Goal: Task Accomplishment & Management: Use online tool/utility

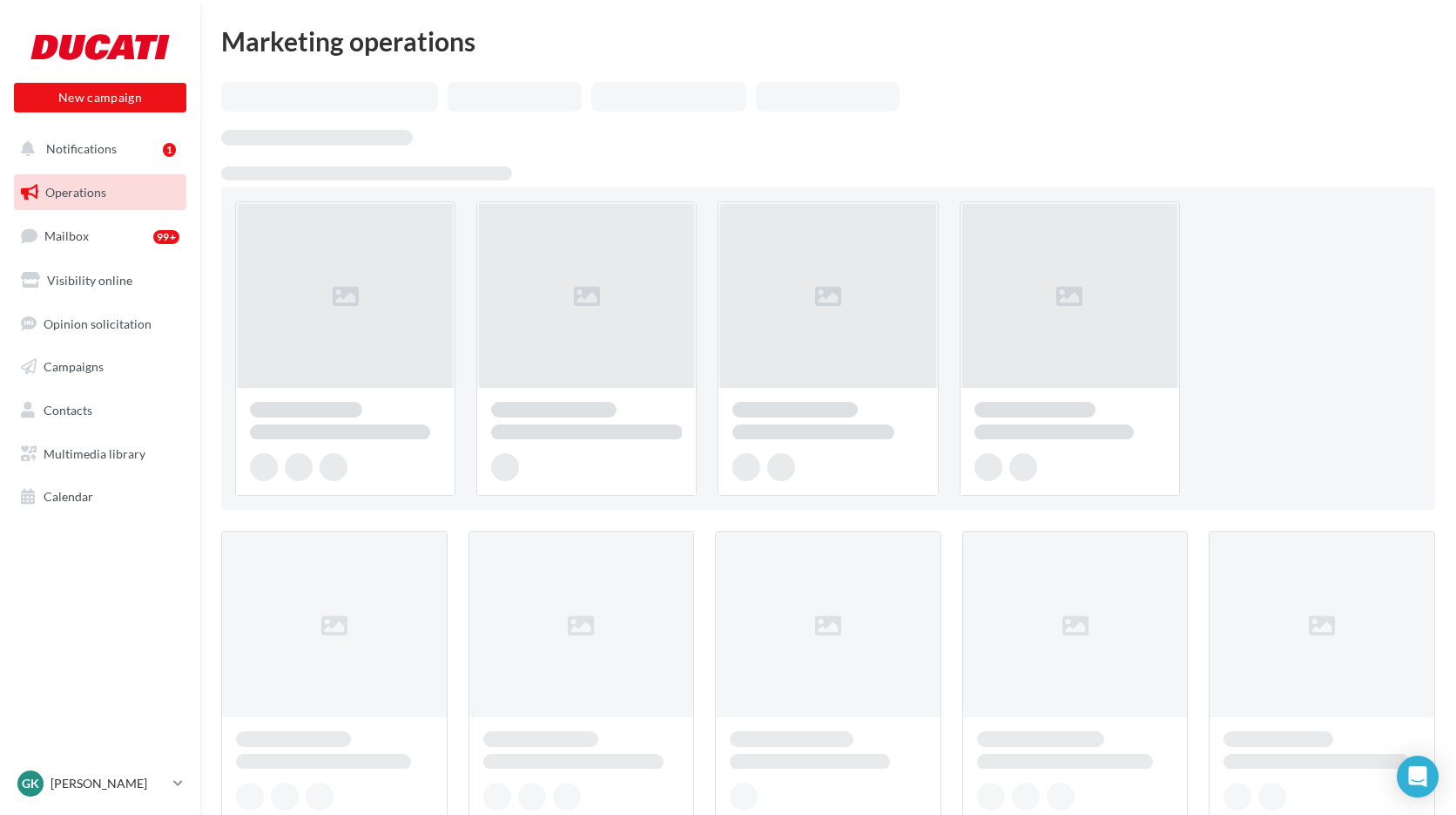
click at [631, 528] on div at bounding box center [828, 769] width 1215 height 1374
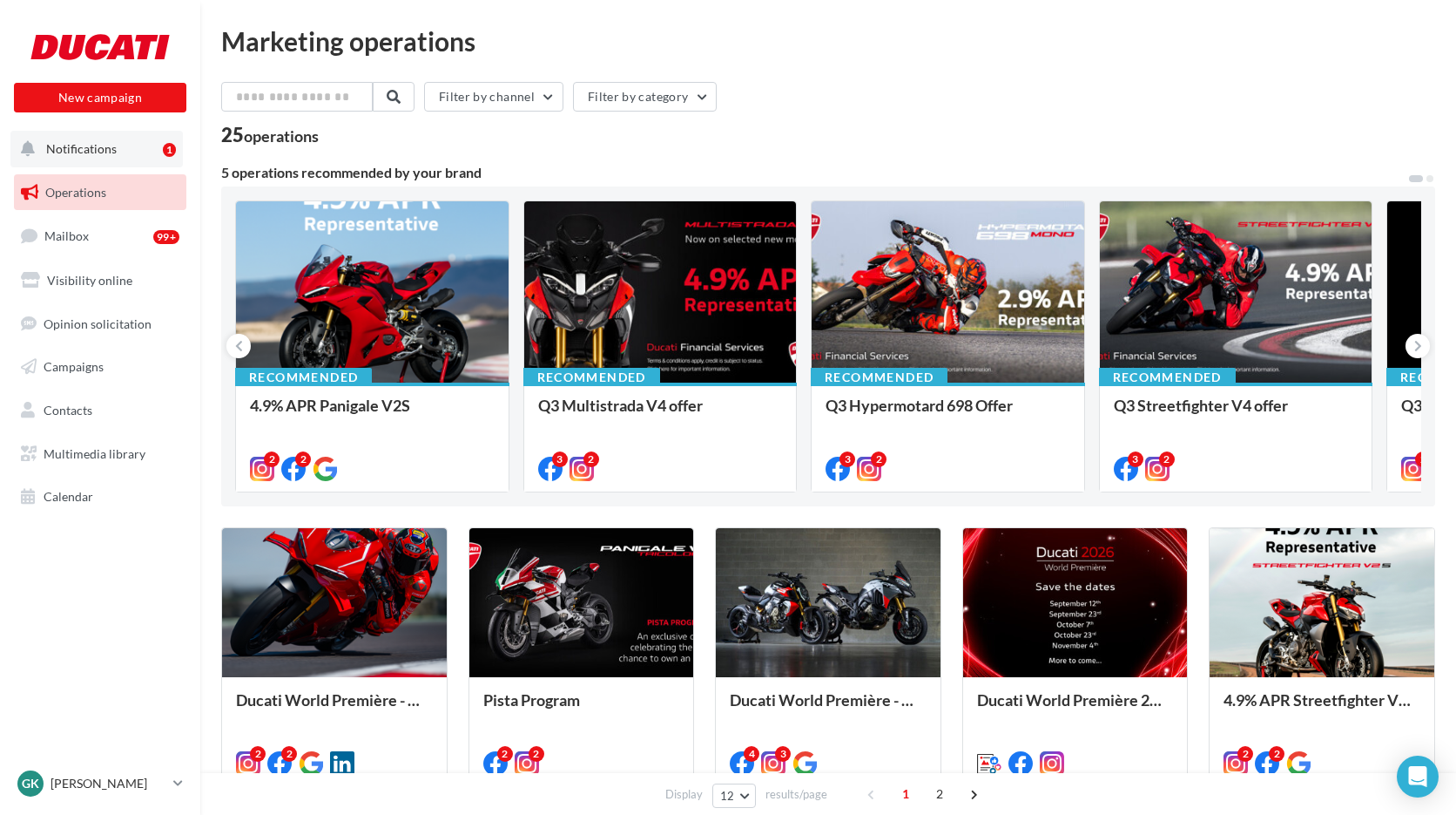
click at [132, 160] on button "Notifications 1" at bounding box center [96, 149] width 172 height 37
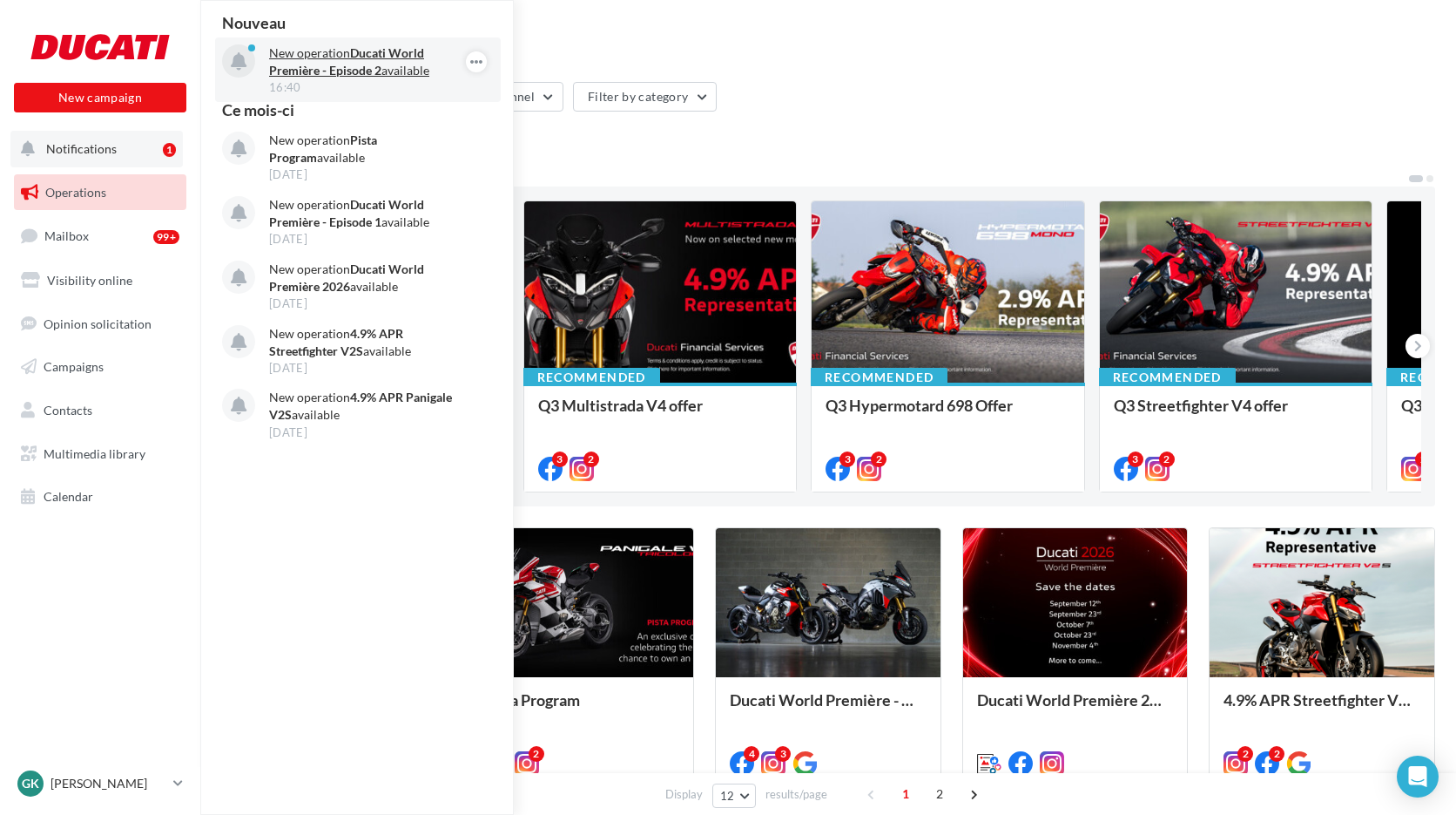
click at [333, 58] on p "New operation Ducati World Première - Episode 2 available" at bounding box center [370, 62] width 202 height 35
click at [332, 66] on strong "Ducati World Première - Episode 2" at bounding box center [346, 61] width 155 height 32
click at [332, 65] on strong "Ducati World Première - Episode 2" at bounding box center [346, 61] width 155 height 32
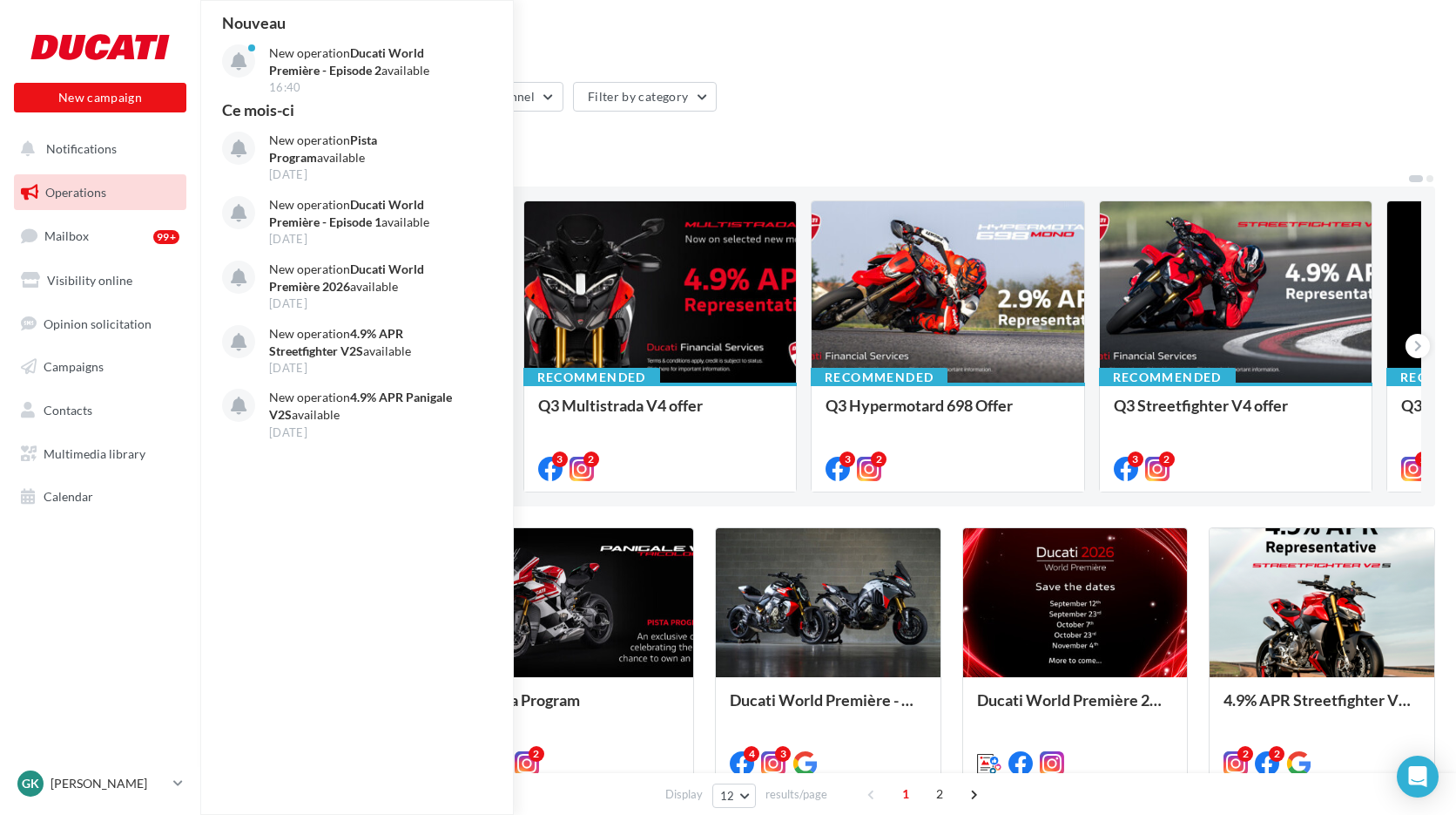
click at [821, 119] on div "Filter by channel Filter by category 25 operations" at bounding box center [828, 113] width 1215 height 63
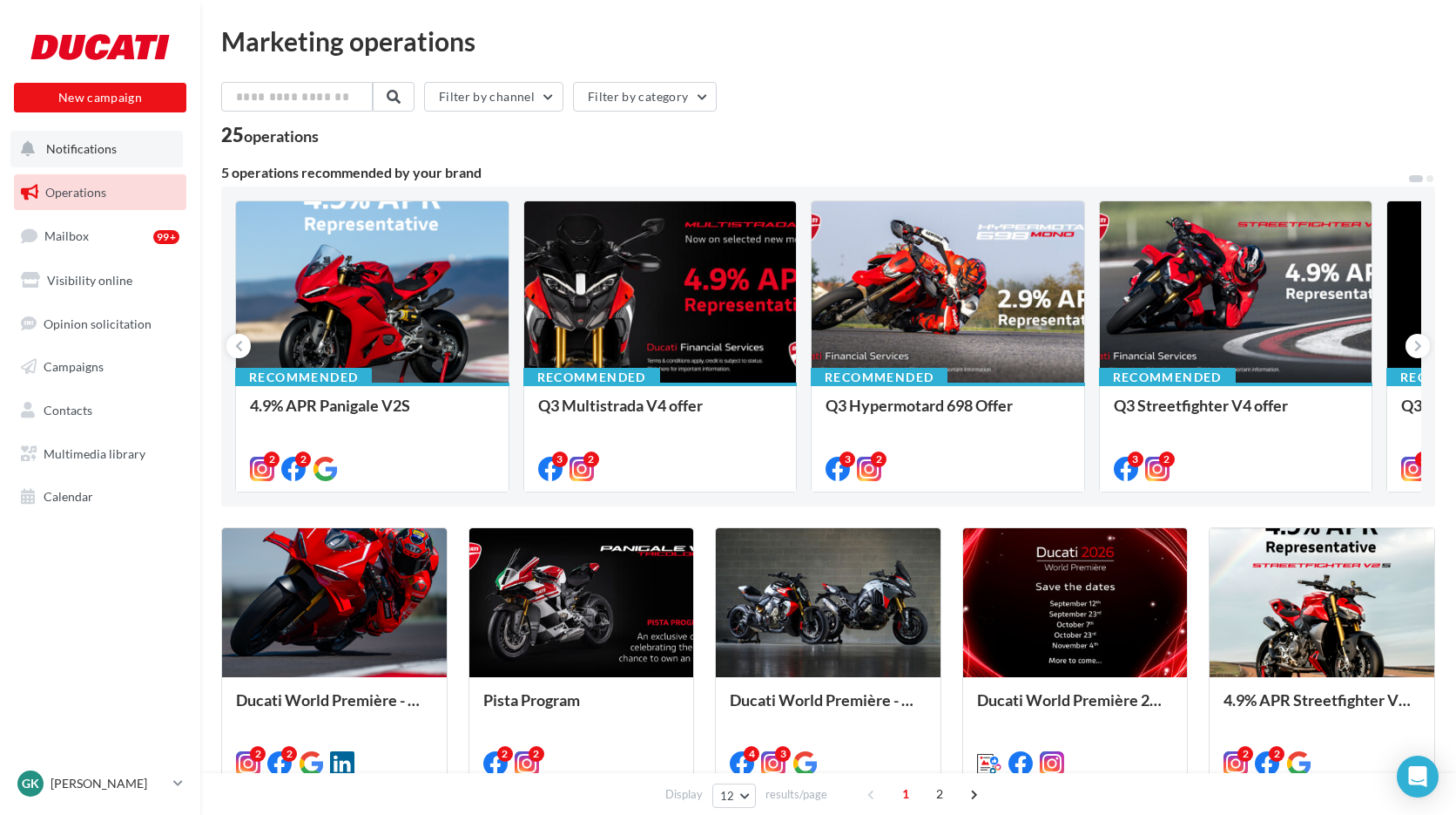
click at [98, 158] on button "Notifications" at bounding box center [96, 149] width 172 height 37
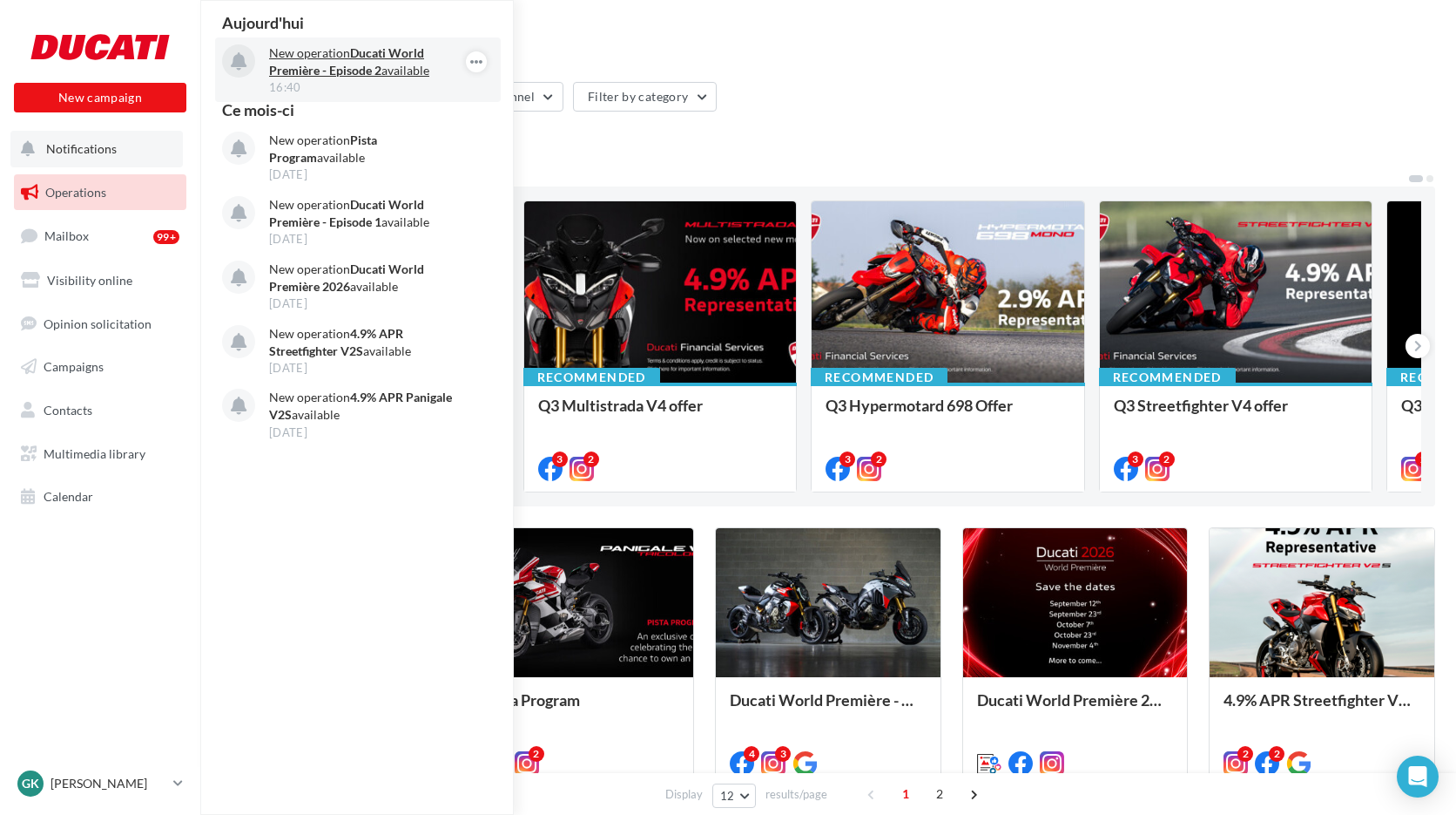
click at [381, 44] on p "New operation Ducati World Première - Episode 2 available" at bounding box center [370, 62] width 202 height 35
click at [479, 59] on icon "button" at bounding box center [476, 62] width 14 height 21
click at [308, 58] on p "New operation Ducati World Première - Episode 2 available" at bounding box center [370, 62] width 202 height 35
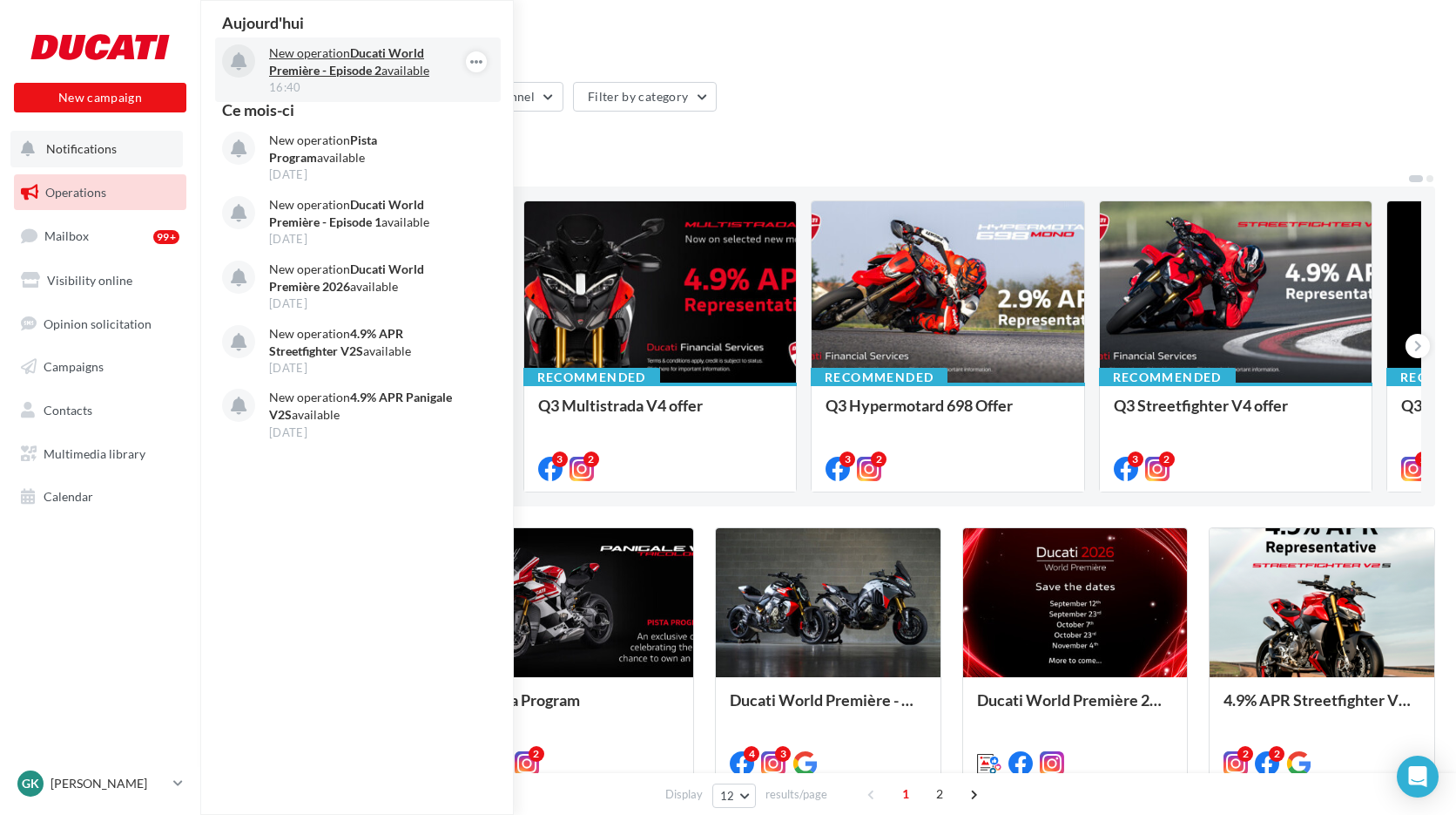
click at [308, 58] on p "New operation Ducati World Première - Episode 2 available" at bounding box center [370, 62] width 202 height 35
click at [945, 101] on div "Filter by channel Filter by category" at bounding box center [828, 100] width 1215 height 37
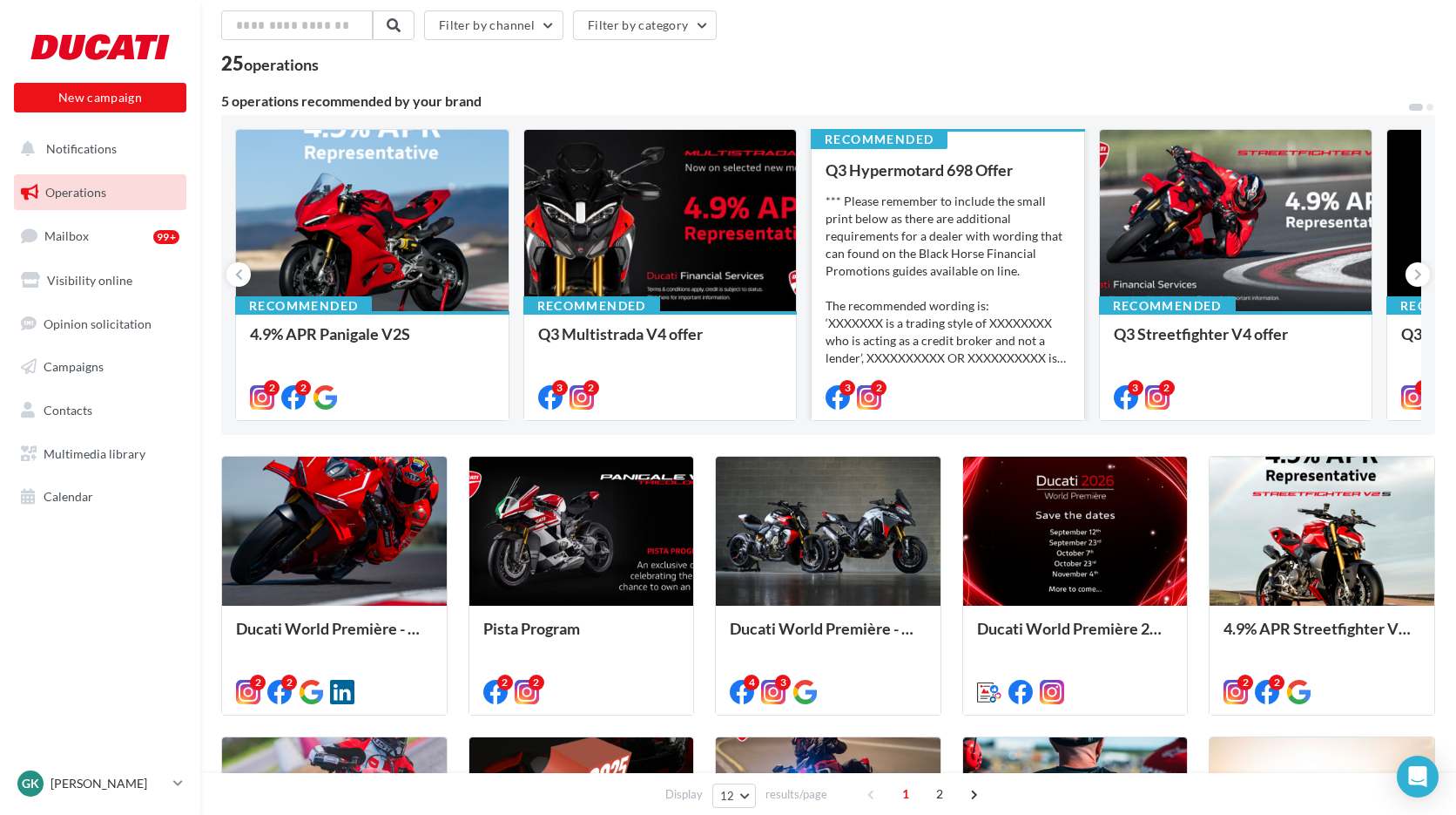
scroll to position [70, 0]
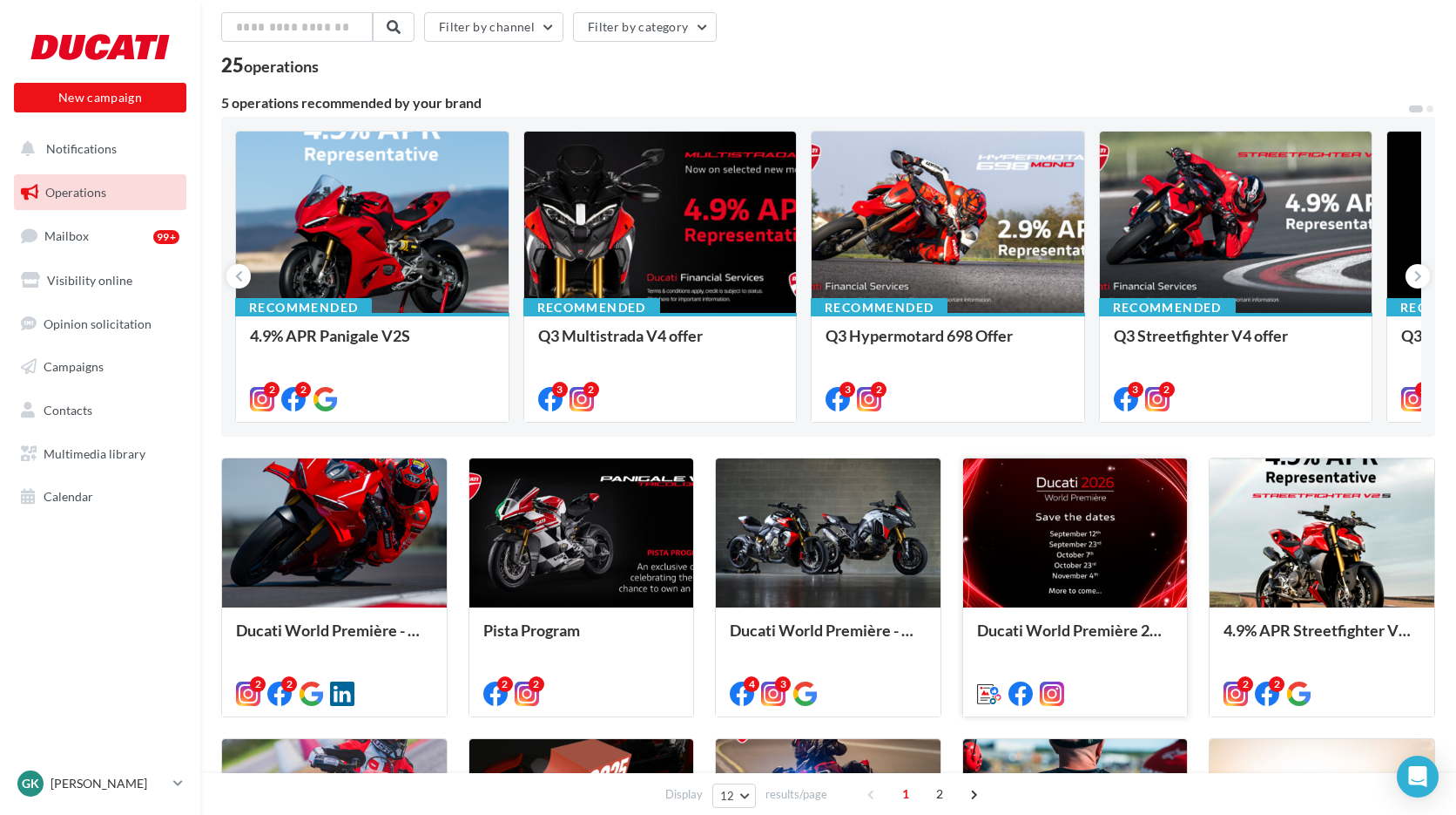
click at [1086, 515] on div at bounding box center [1075, 534] width 225 height 151
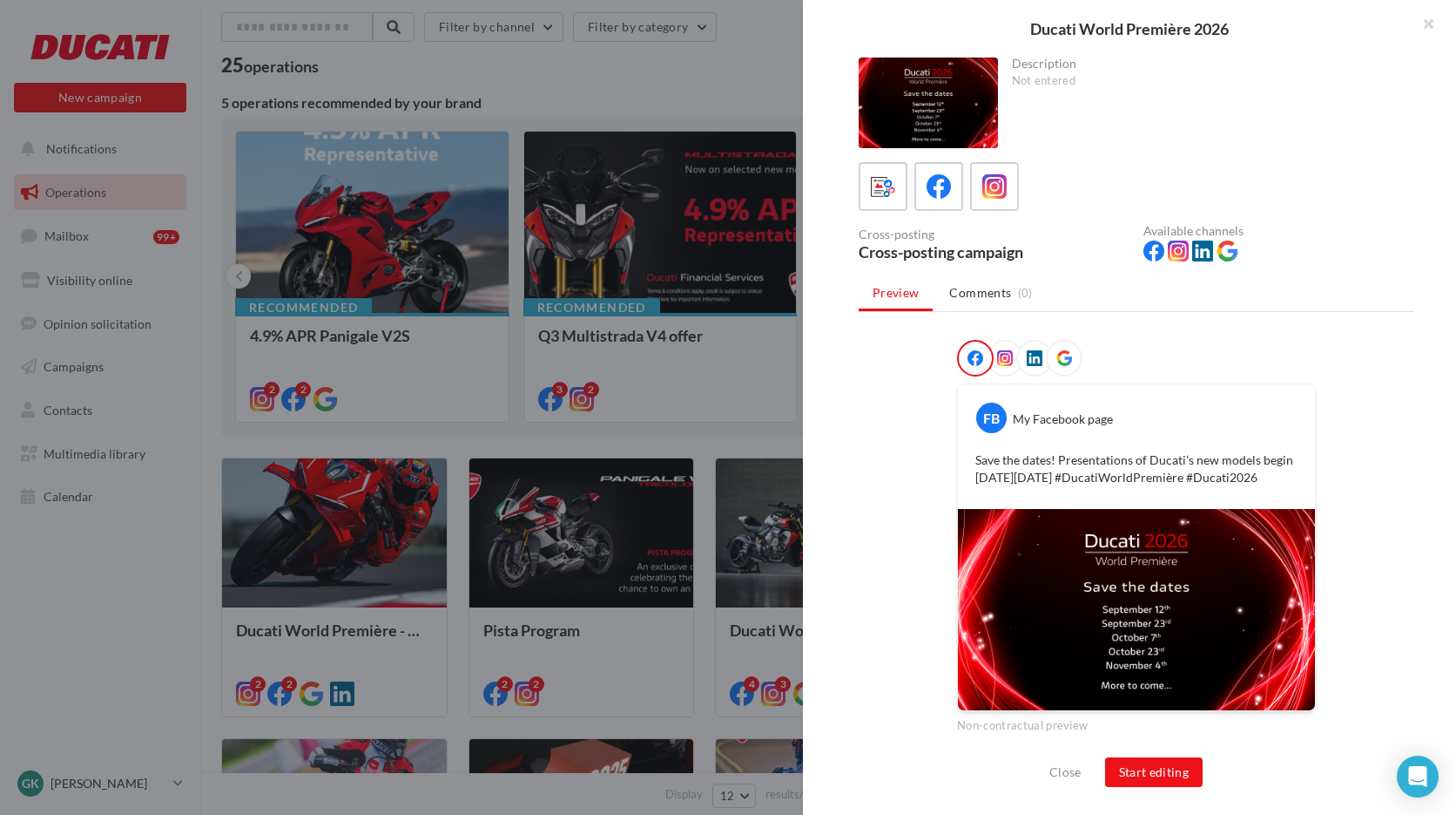
click at [954, 212] on div "Cross-posting Cross-posting campaign Available channels" at bounding box center [1136, 213] width 556 height 101
click at [944, 193] on icon at bounding box center [939, 186] width 25 height 25
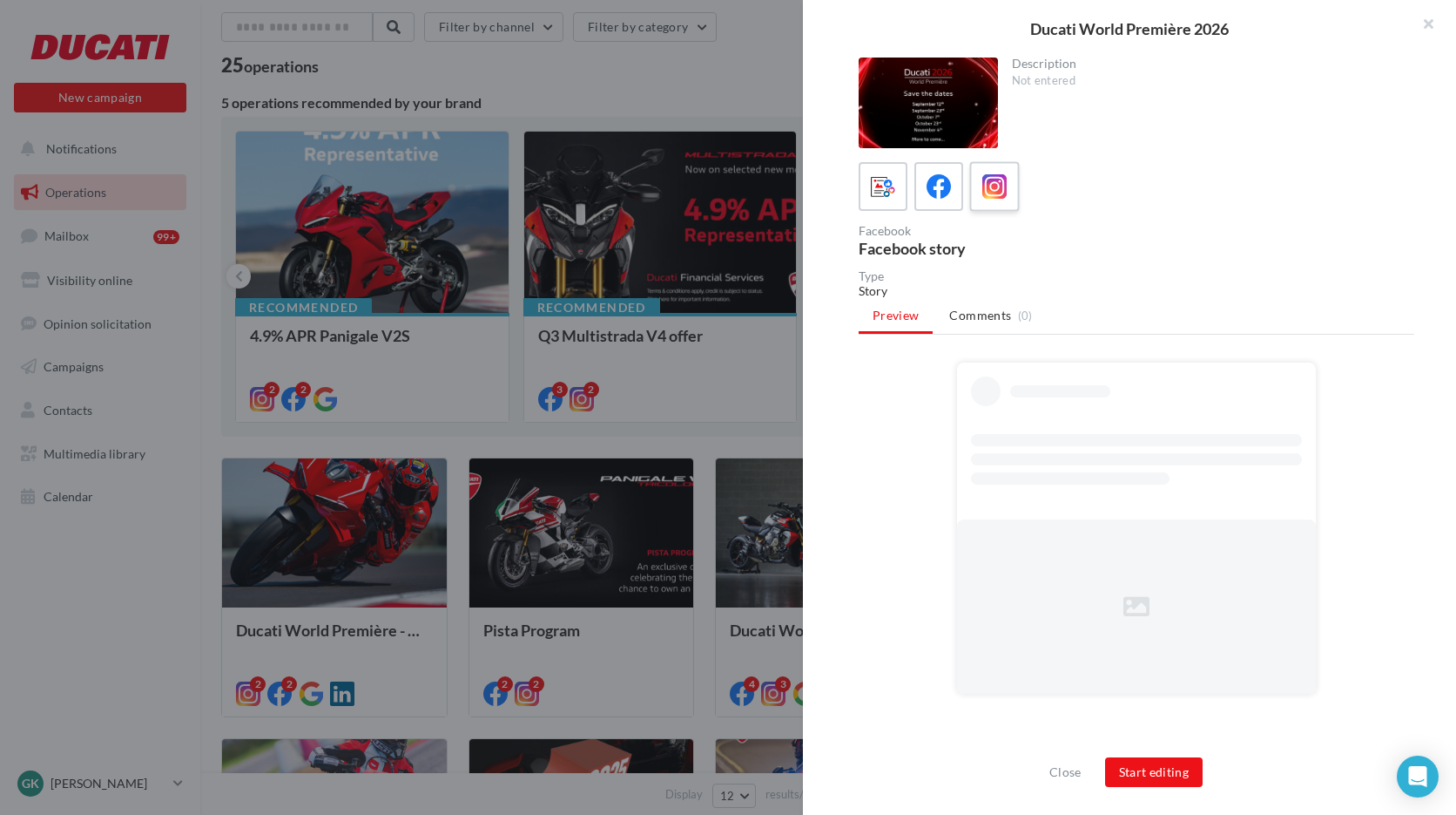
click at [983, 196] on icon at bounding box center [994, 186] width 25 height 25
click at [893, 195] on icon at bounding box center [883, 186] width 25 height 25
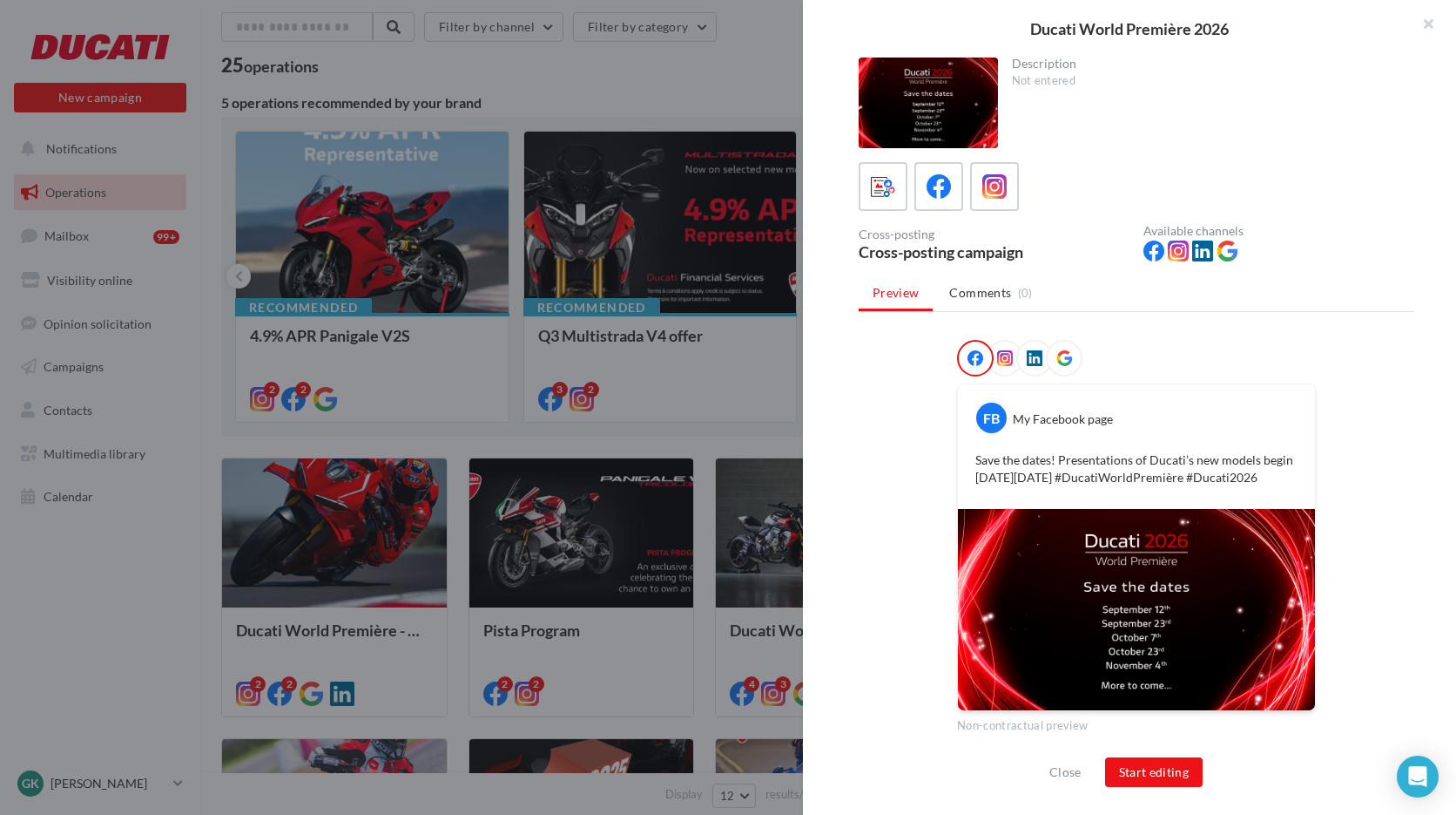
click at [1163, 753] on div "Close Start editing" at bounding box center [1129, 779] width 653 height 72
click at [1163, 771] on button "Start editing" at bounding box center [1154, 772] width 99 height 30
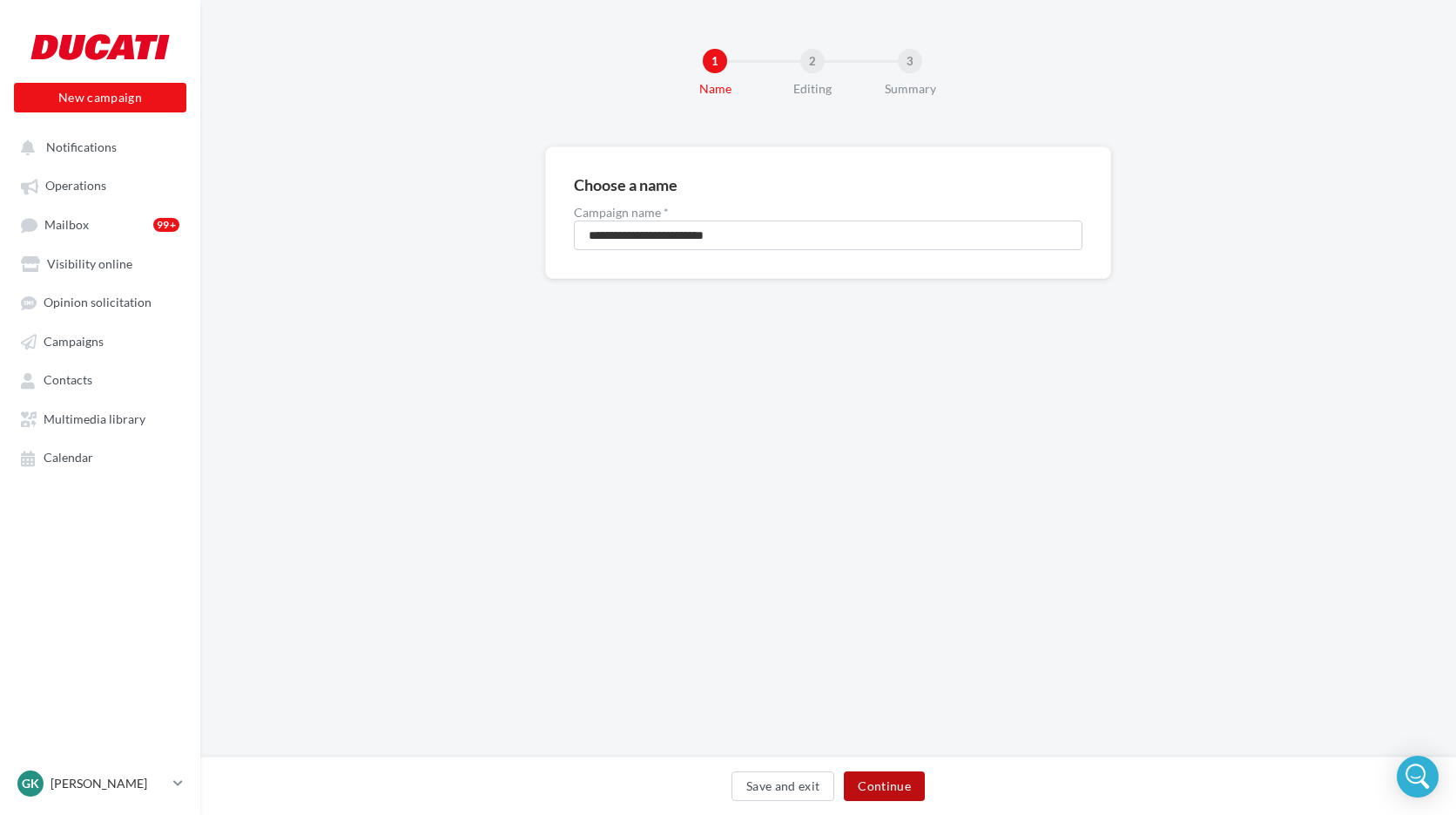
click at [922, 788] on button "Continue" at bounding box center [885, 785] width 81 height 30
